Goal: Use online tool/utility: Utilize a website feature to perform a specific function

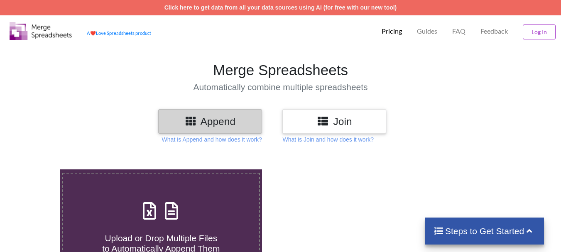
click at [171, 209] on icon at bounding box center [171, 206] width 21 height 17
click at [37, 169] on input "Upload or Drop Multiple Files to Automatically Append Them" at bounding box center [37, 169] width 0 height 0
type input "C:\fakepath\Consignment_Details_4844015_18-08-2025.csv"
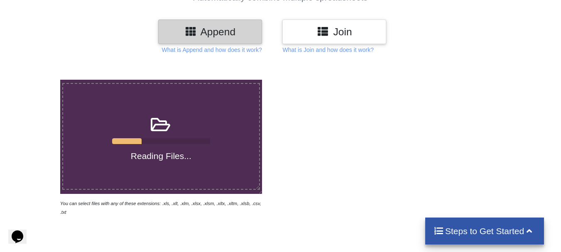
scroll to position [83, 0]
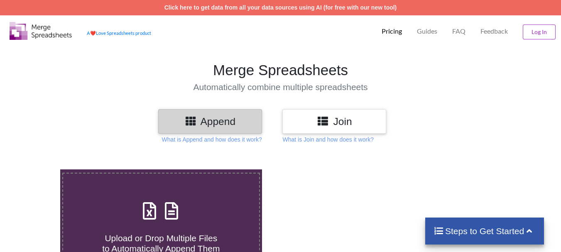
scroll to position [84, 0]
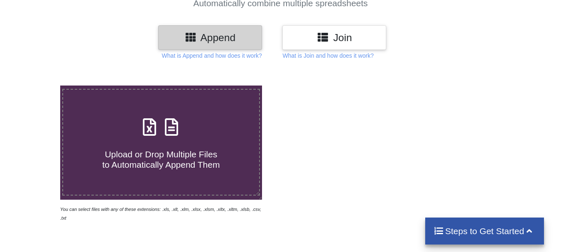
click at [199, 133] on div "Upload or Drop Multiple Files to Automatically Append Them" at bounding box center [161, 142] width 196 height 56
click at [37, 85] on input "Upload or Drop Multiple Files to Automatically Append Them" at bounding box center [37, 85] width 0 height 0
type input "C:\fakepath\Consignment_Details_4844015_18-08-2025.csv"
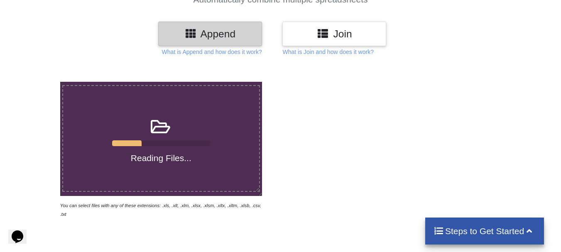
scroll to position [41, 0]
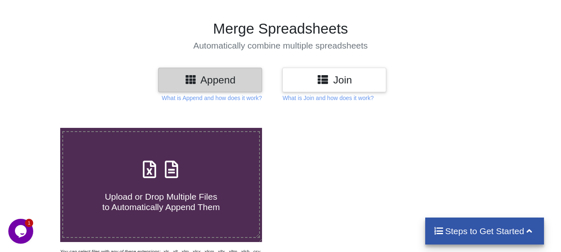
click at [152, 180] on span at bounding box center [161, 170] width 44 height 20
click at [37, 128] on input "Upload or Drop Multiple Files to Automatically Append Them" at bounding box center [37, 128] width 0 height 0
type input "C:\fakepath\Consignment_Details_4844015_18-08-2025 (1).csv"
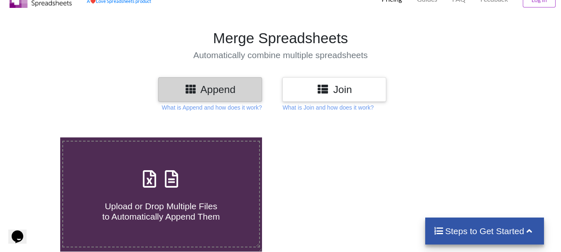
scroll to position [41, 0]
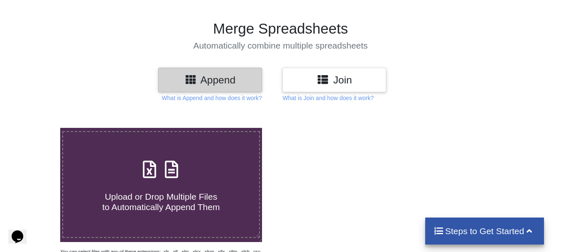
click at [177, 174] on icon at bounding box center [171, 164] width 21 height 17
click at [37, 128] on input "Upload or Drop Multiple Files to Automatically Append Them" at bounding box center [37, 128] width 0 height 0
type input "C:\fakepath\Consignment_Details_4844015_18-08-2025 (2).csv"
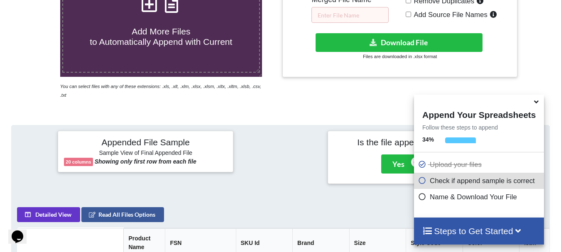
scroll to position [157, 0]
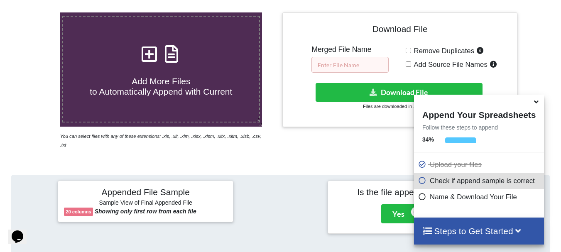
click at [357, 64] on input "text" at bounding box center [349, 65] width 77 height 16
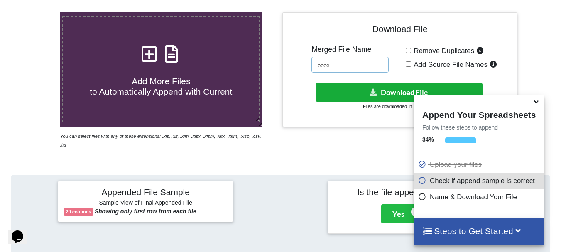
type input "eeee"
click at [364, 87] on button "Download File" at bounding box center [398, 92] width 167 height 19
